Goal: Task Accomplishment & Management: Manage account settings

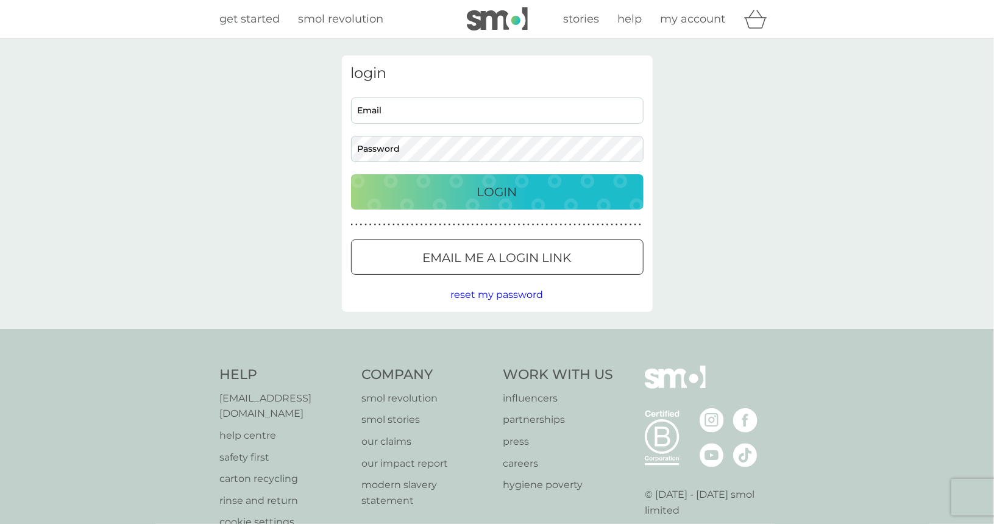
type input "ethpatt213@gmail.com"
click at [519, 180] on button "Login" at bounding box center [497, 191] width 293 height 35
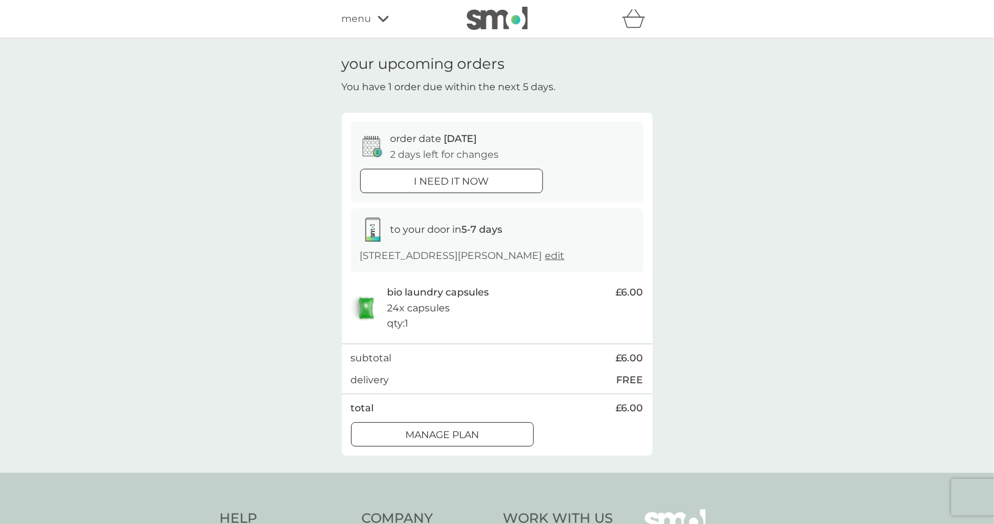
click at [449, 443] on p "Manage plan" at bounding box center [442, 435] width 74 height 16
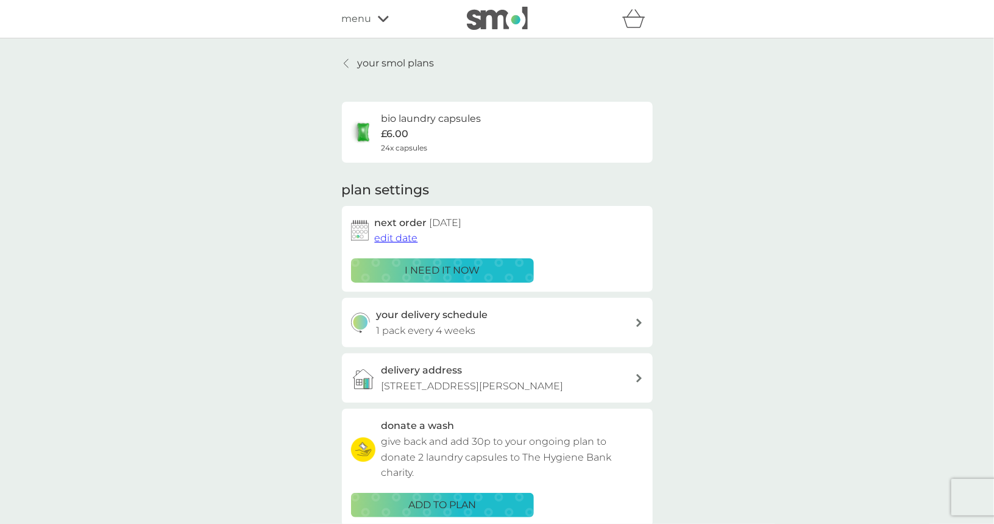
click at [400, 233] on span "edit date" at bounding box center [396, 238] width 43 height 12
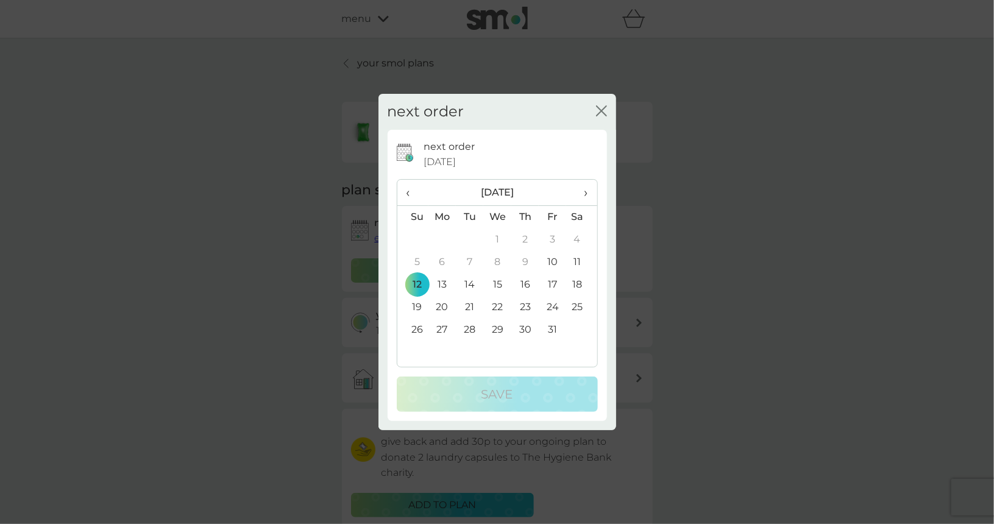
click at [600, 106] on icon "close" at bounding box center [601, 110] width 11 height 11
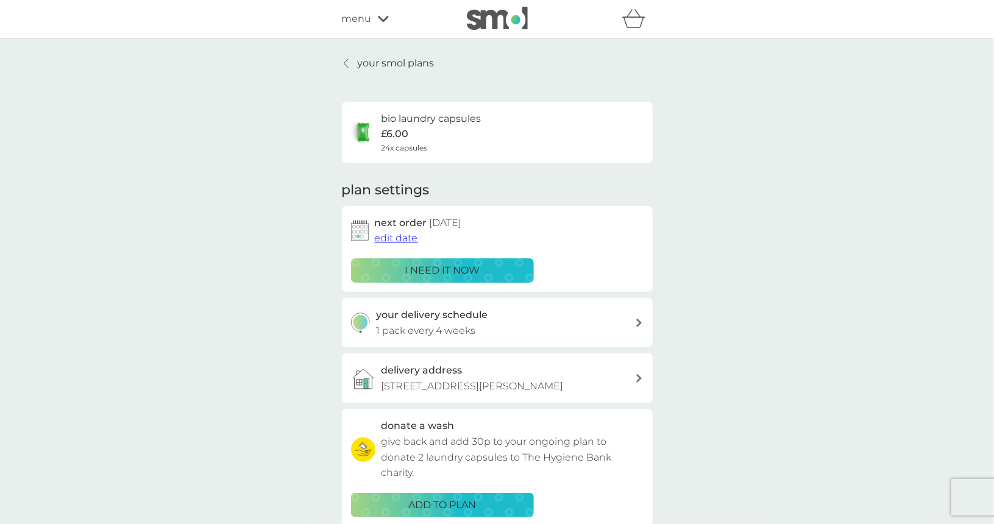
click at [530, 306] on div "your delivery schedule 1 pack every 4 weeks" at bounding box center [497, 322] width 311 height 49
select select "28"
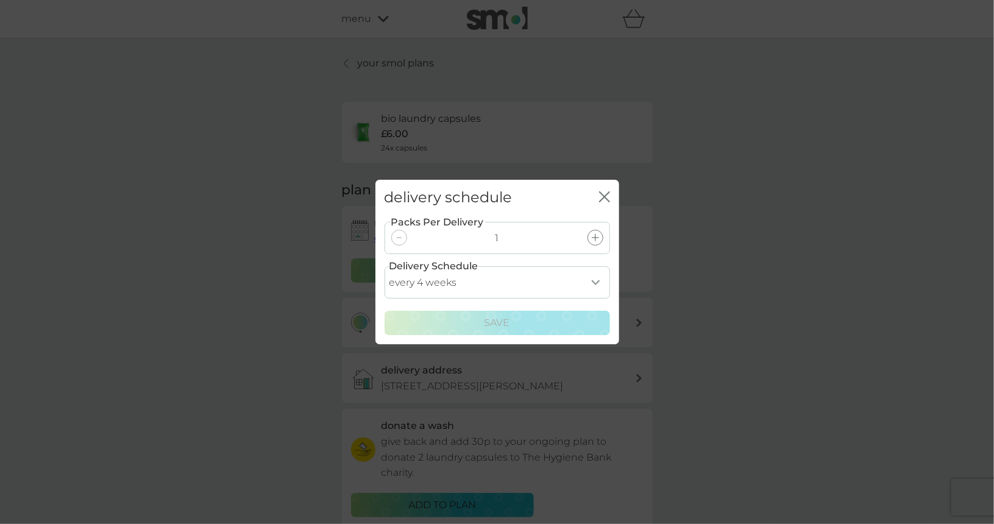
click at [717, 201] on div "delivery schedule close Packs Per Delivery 1 Delivery Schedule every 1 week eve…" at bounding box center [497, 262] width 994 height 524
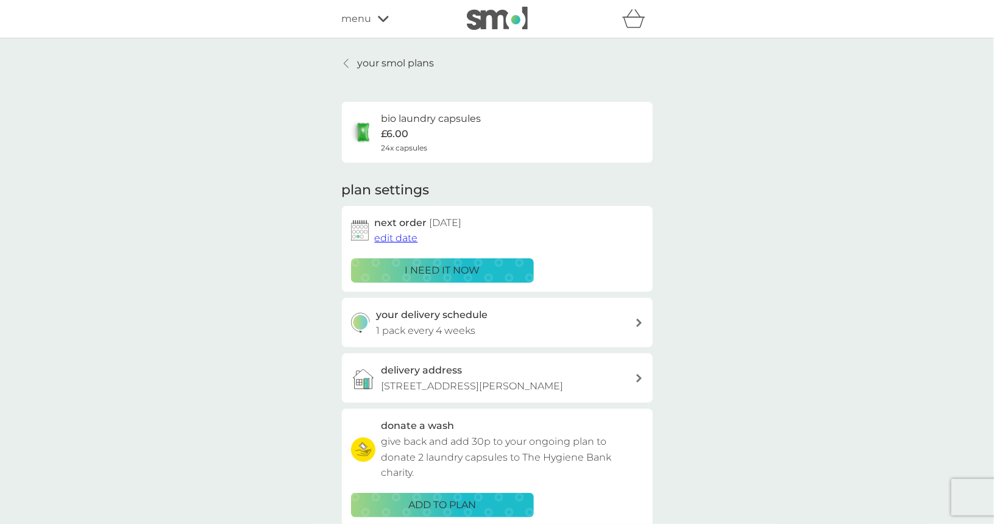
click at [392, 235] on span "edit date" at bounding box center [396, 238] width 43 height 12
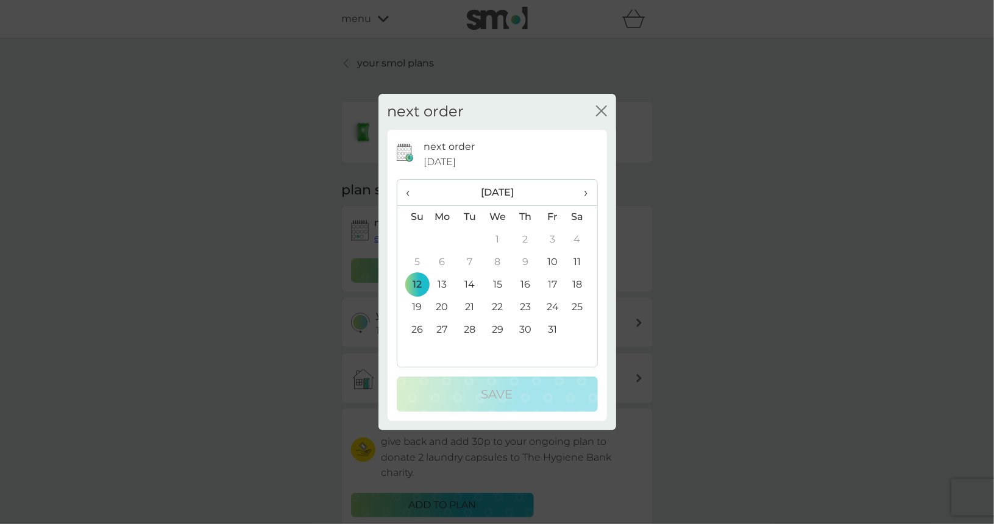
click at [555, 286] on td "17" at bounding box center [552, 285] width 27 height 23
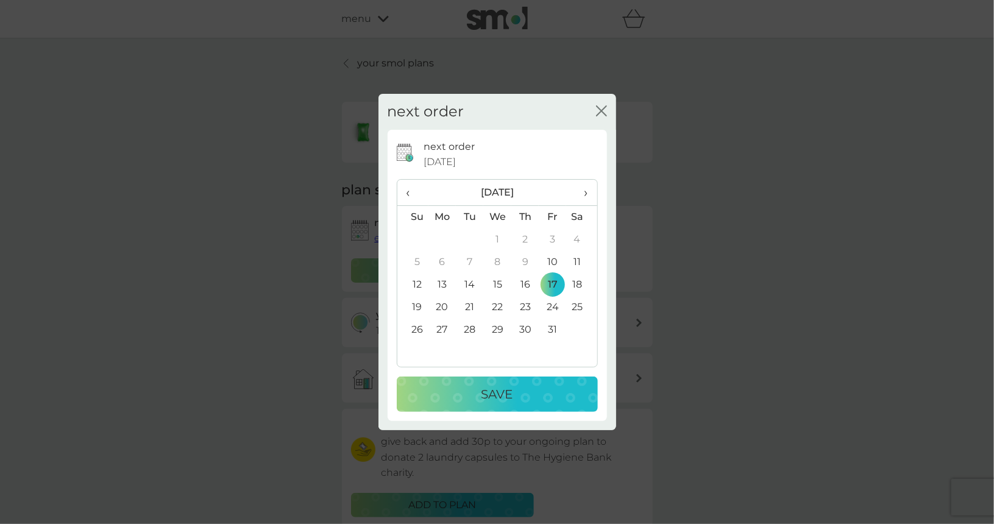
click at [512, 390] on p "Save" at bounding box center [498, 395] width 32 height 20
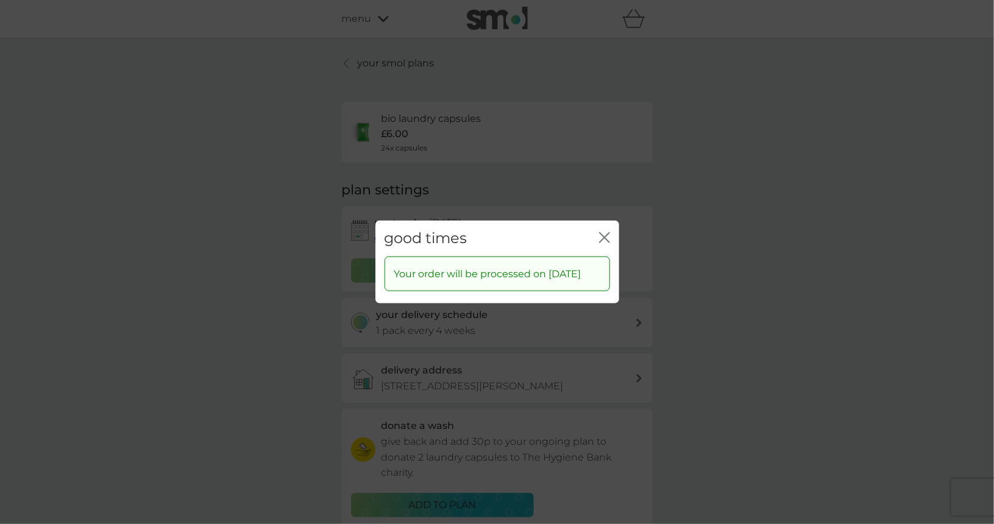
click at [603, 232] on icon "close" at bounding box center [604, 237] width 11 height 11
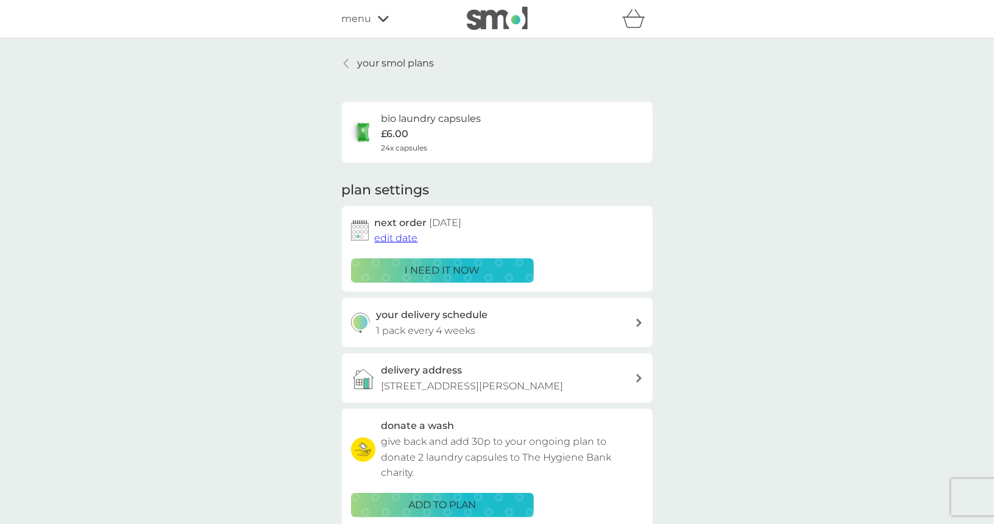
click at [521, 17] on img at bounding box center [497, 18] width 61 height 23
